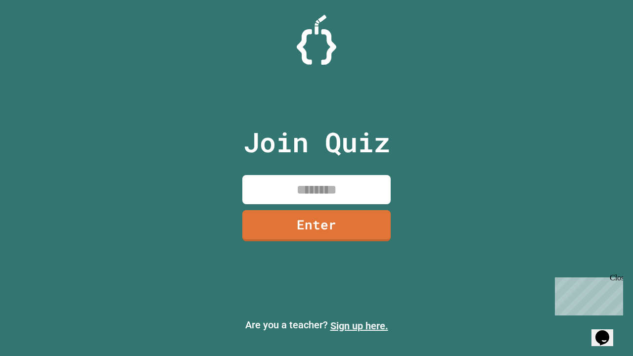
click at [359, 326] on link "Sign up here." at bounding box center [360, 326] width 58 height 12
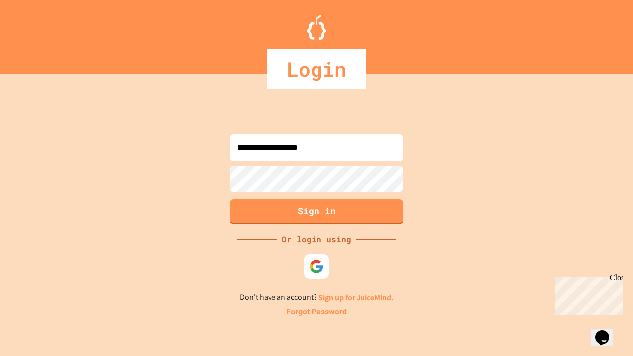
type input "**********"
